Goal: Navigation & Orientation: Find specific page/section

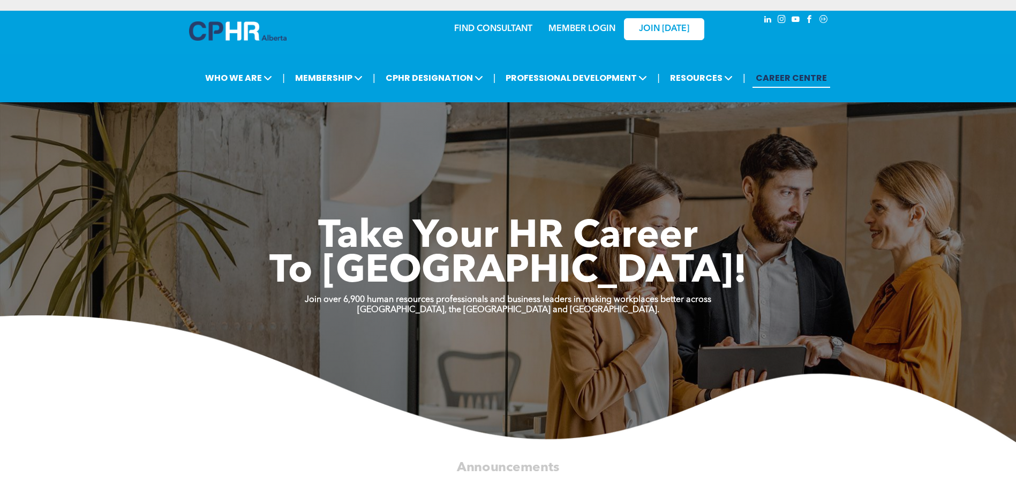
click at [569, 29] on link "MEMBER LOGIN" at bounding box center [581, 29] width 67 height 9
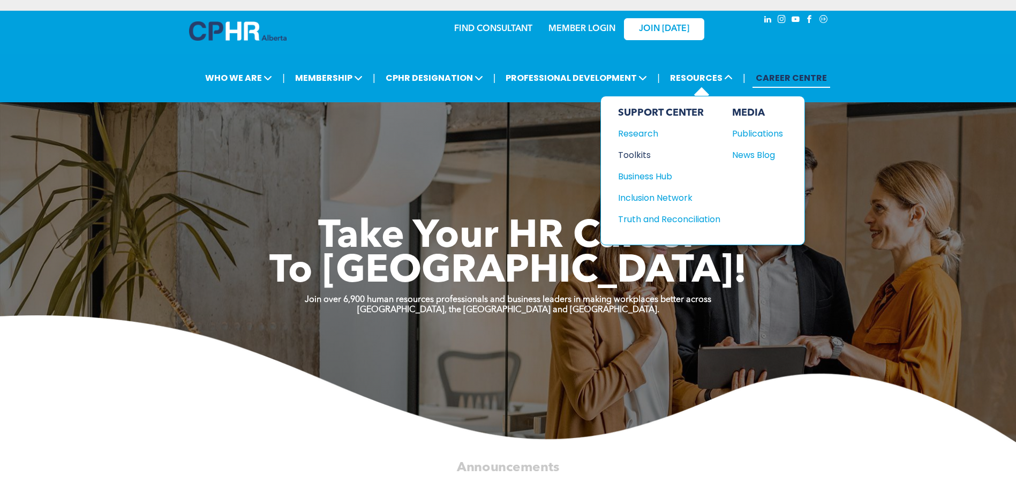
click at [630, 149] on div "Toolkits" at bounding box center [664, 154] width 92 height 13
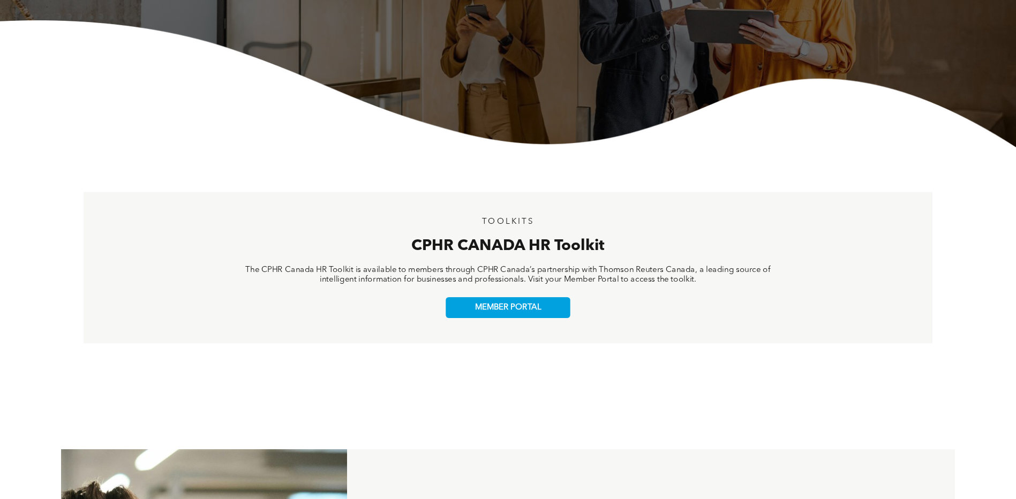
scroll to position [268, 0]
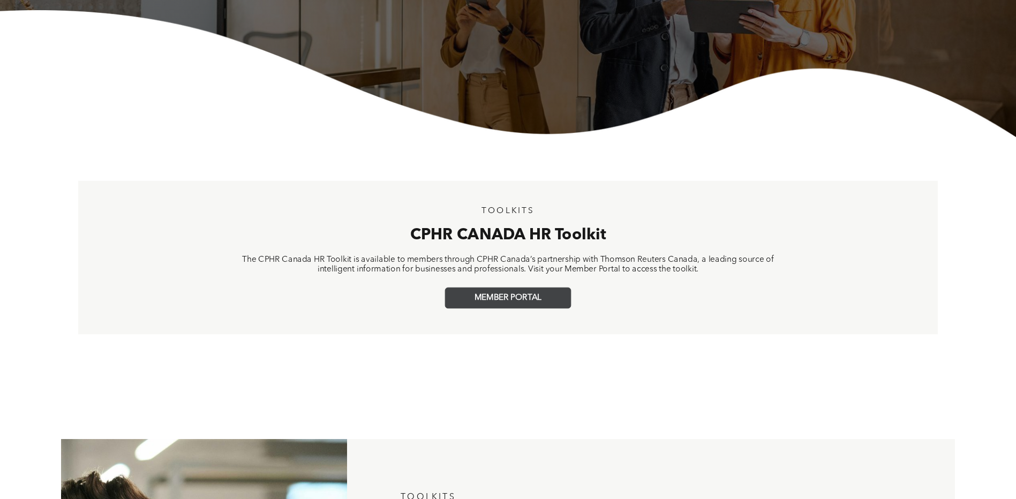
click at [506, 298] on span "MEMBER PORTAL" at bounding box center [508, 298] width 67 height 10
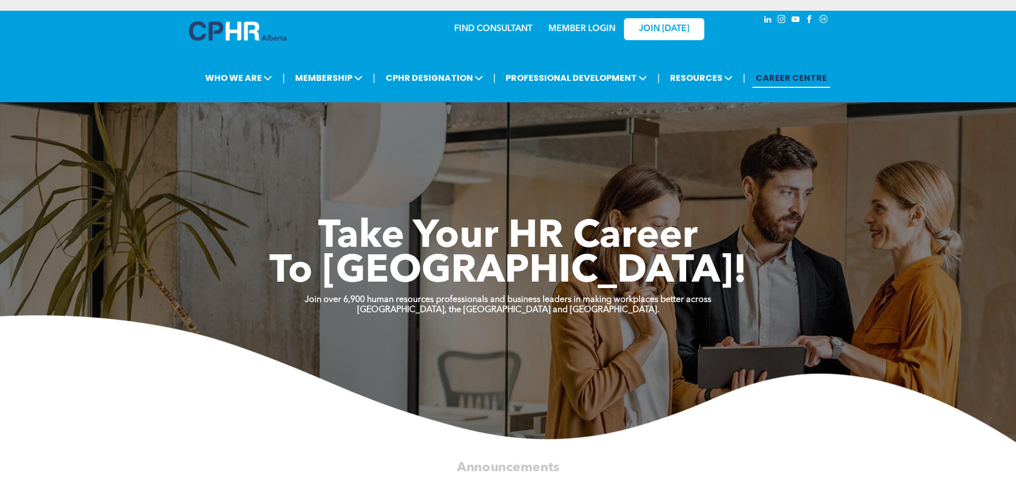
click at [593, 27] on link "MEMBER LOGIN" at bounding box center [581, 29] width 67 height 9
